Goal: Find contact information: Find contact information

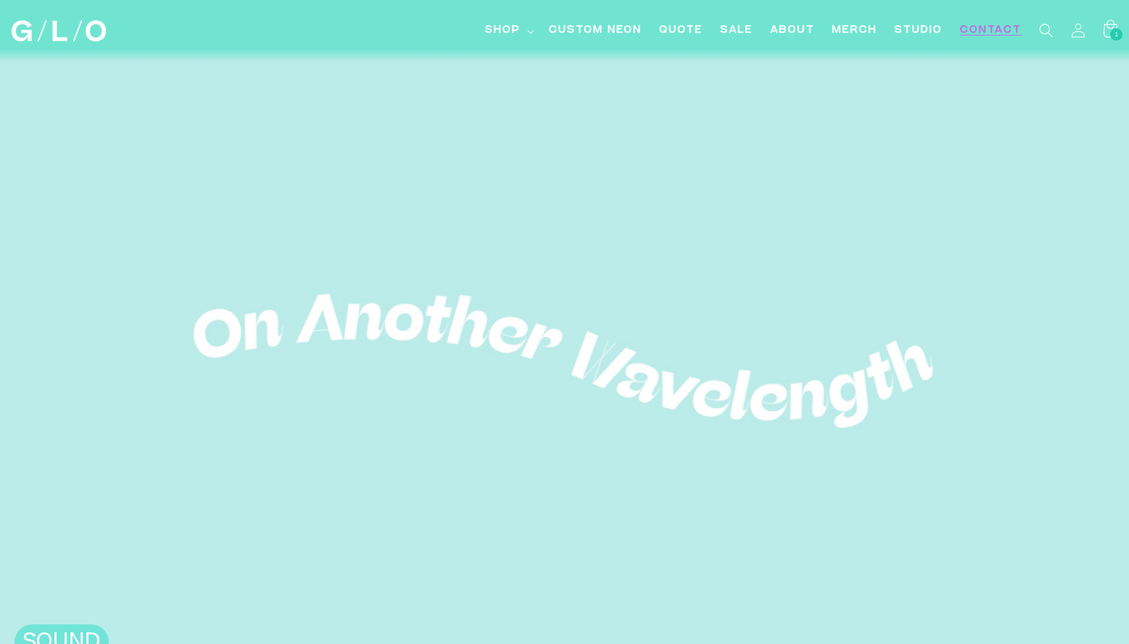
click at [981, 34] on span "Contact" at bounding box center [991, 30] width 62 height 15
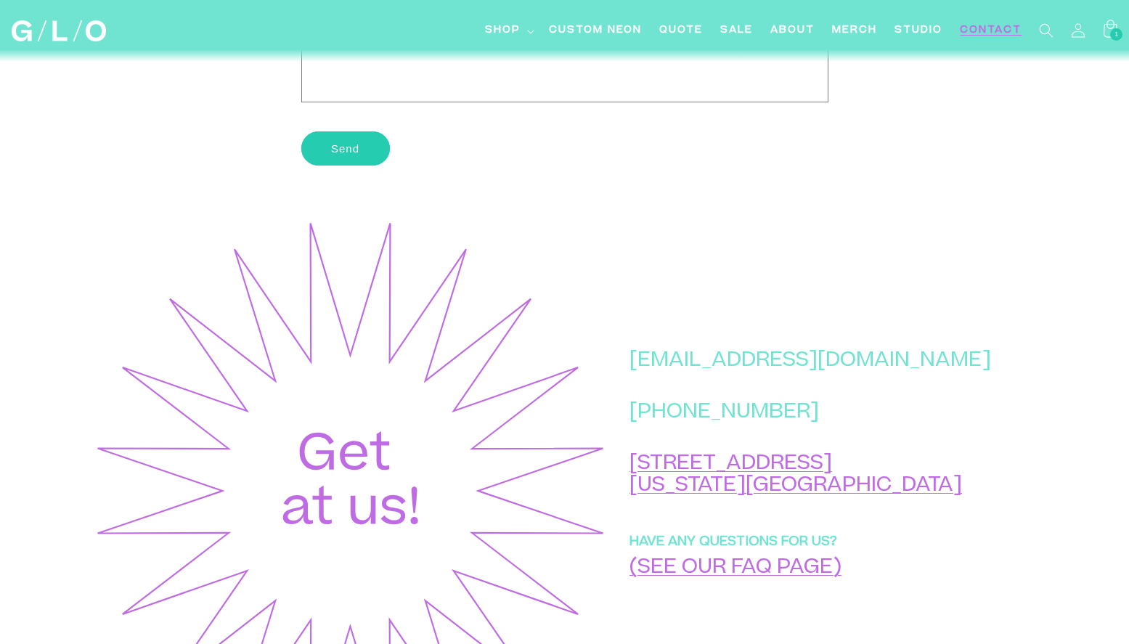
scroll to position [560, 0]
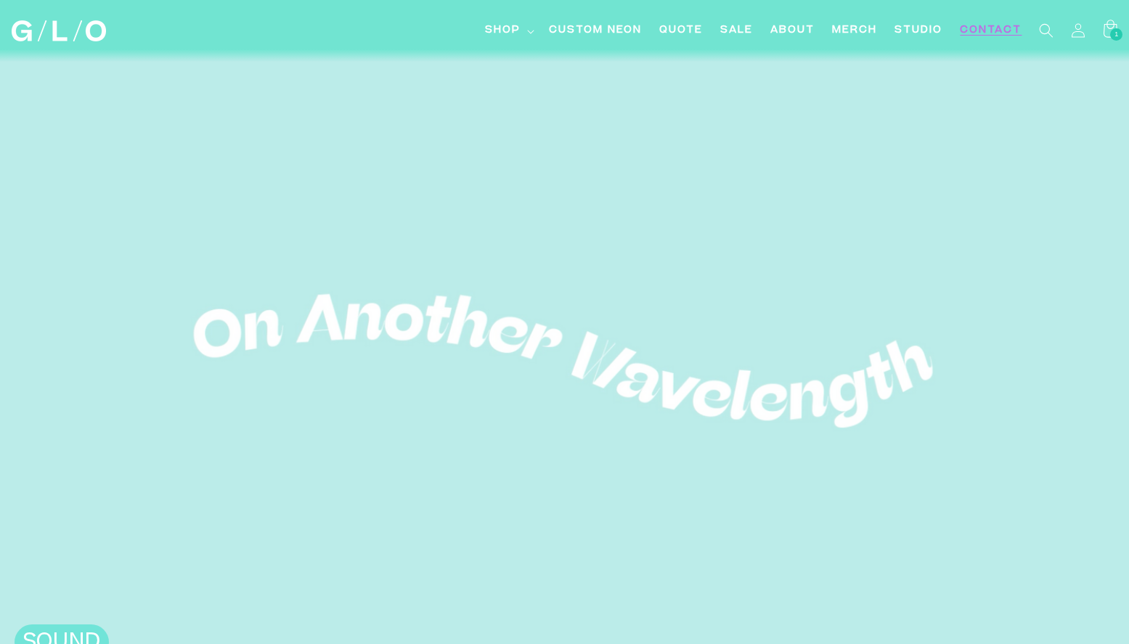
click at [989, 37] on span "Contact" at bounding box center [991, 30] width 62 height 15
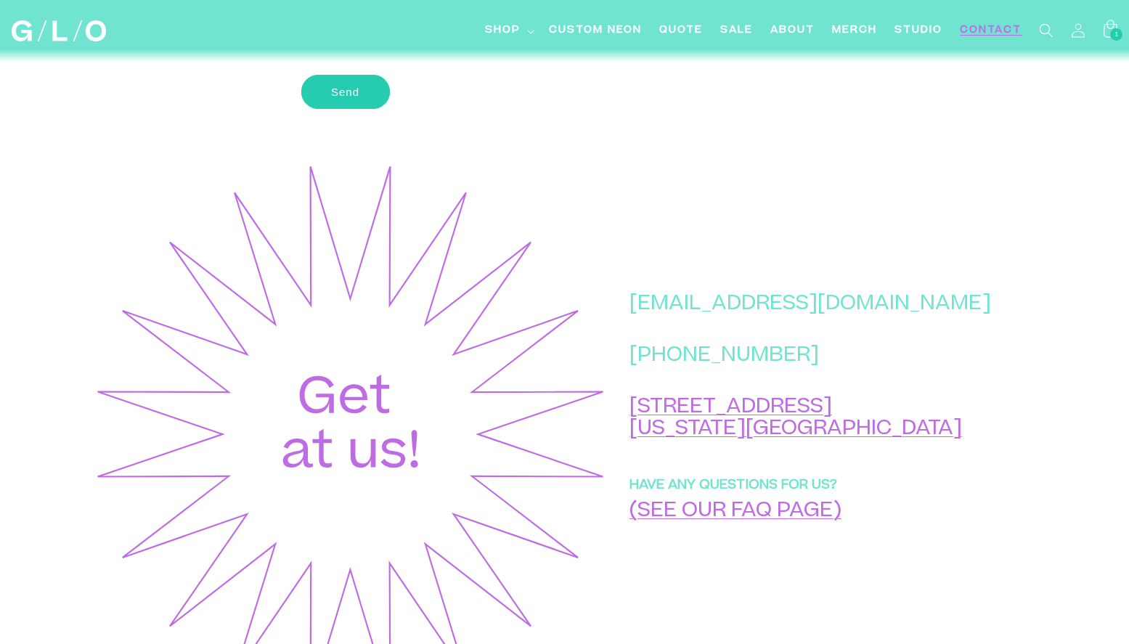
scroll to position [534, 0]
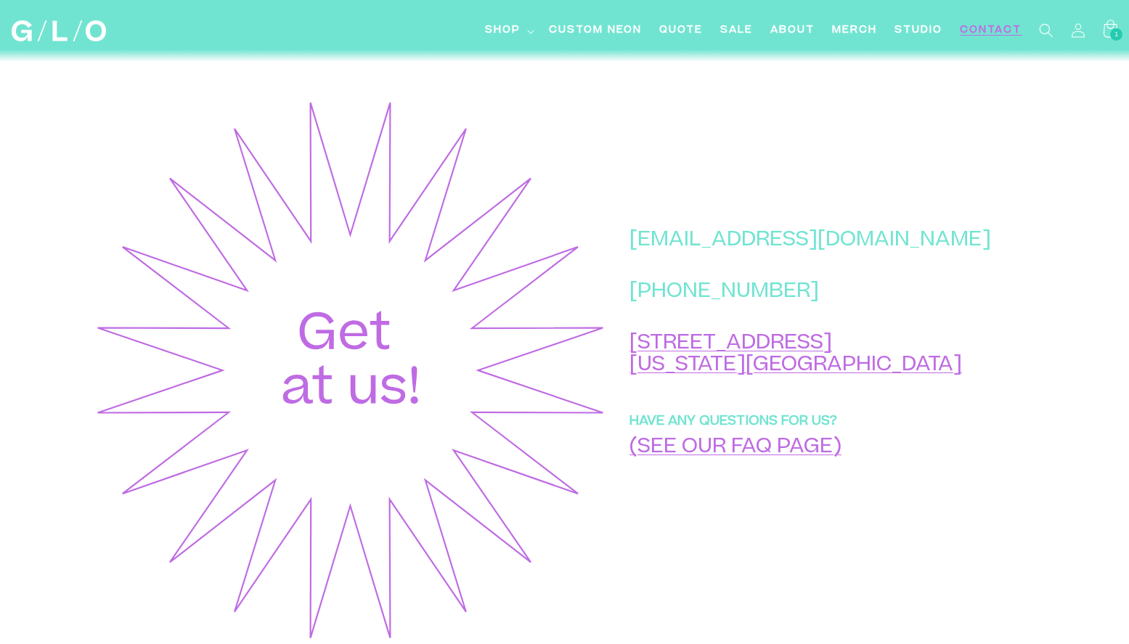
drag, startPoint x: 934, startPoint y: 241, endPoint x: 693, endPoint y: 238, distance: 241.1
click at [693, 238] on div "[EMAIL_ADDRESS][DOMAIN_NAME] [PHONE_NUMBER] [STREET_ADDRESS][US_STATE] HAVE ANY…" at bounding box center [822, 370] width 429 height 546
drag, startPoint x: 698, startPoint y: 239, endPoint x: 921, endPoint y: 237, distance: 222.9
click at [921, 237] on p "[EMAIL_ADDRESS][DOMAIN_NAME]" at bounding box center [810, 241] width 362 height 23
copy p "[EMAIL_ADDRESS][DOMAIN_NAME]"
